Goal: Transaction & Acquisition: Purchase product/service

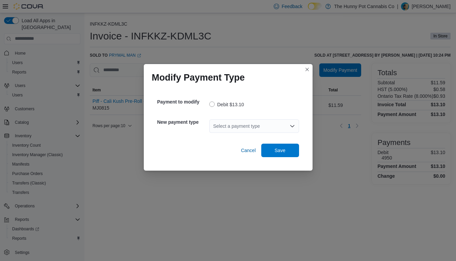
click at [259, 125] on div "Select a payment type" at bounding box center [254, 127] width 90 height 14
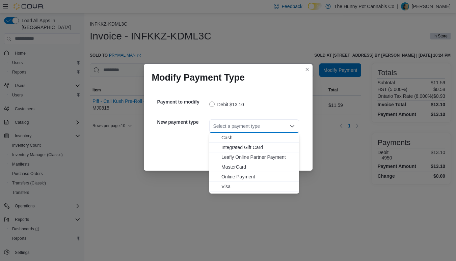
click at [239, 165] on span "MasterCard" at bounding box center [258, 167] width 74 height 7
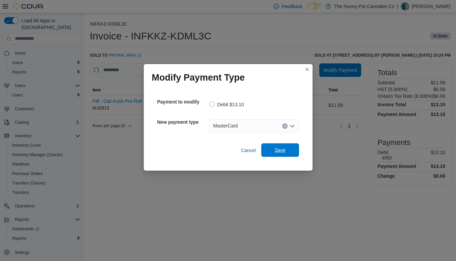
click at [286, 147] on span "Save" at bounding box center [280, 150] width 30 height 14
